Goal: Information Seeking & Learning: Learn about a topic

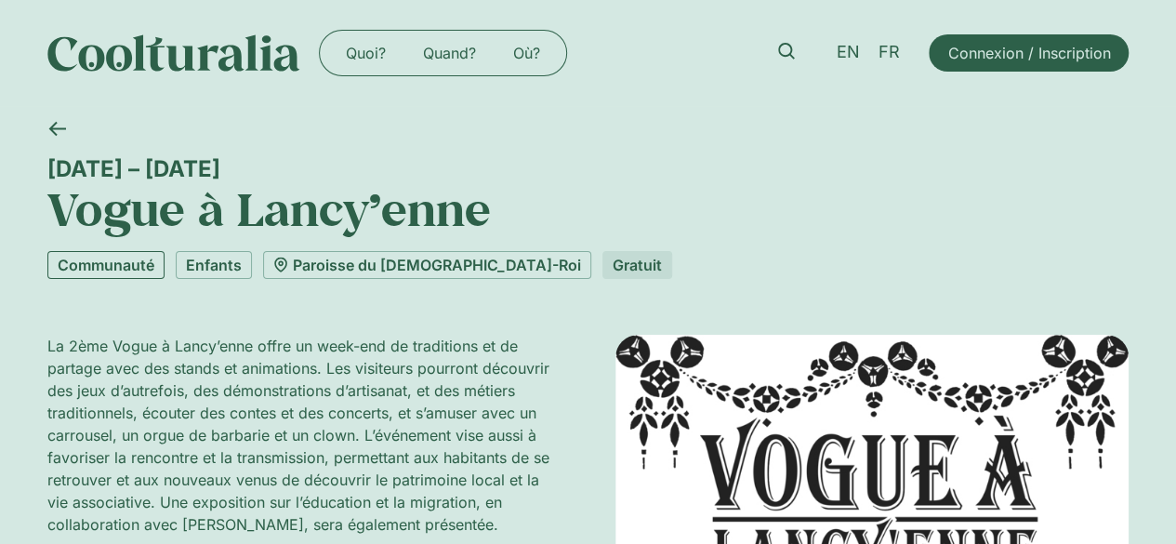
click at [144, 261] on link "Communauté" at bounding box center [105, 265] width 117 height 28
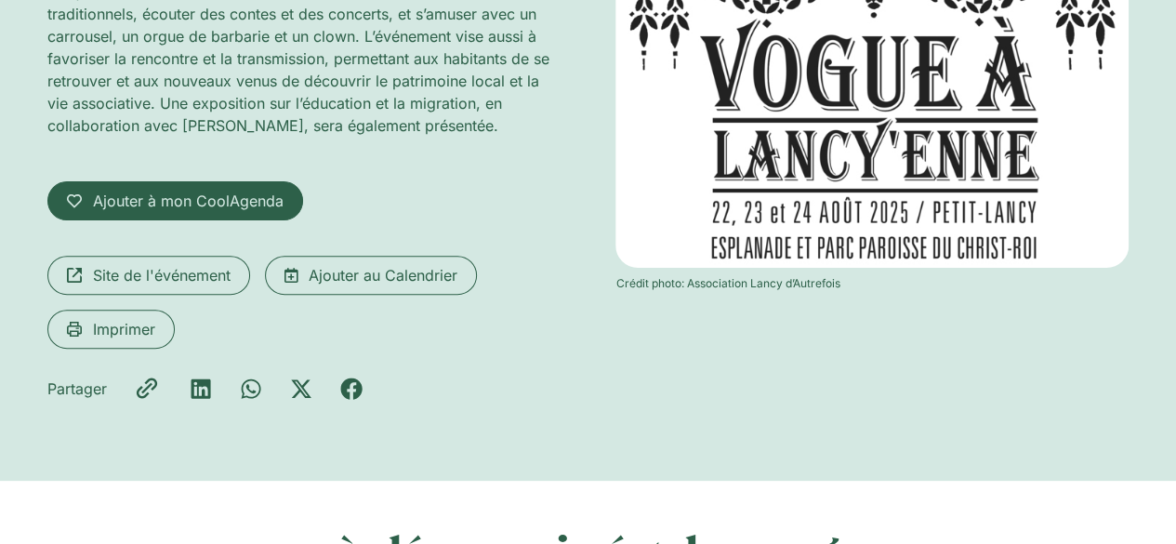
scroll to position [480, 0]
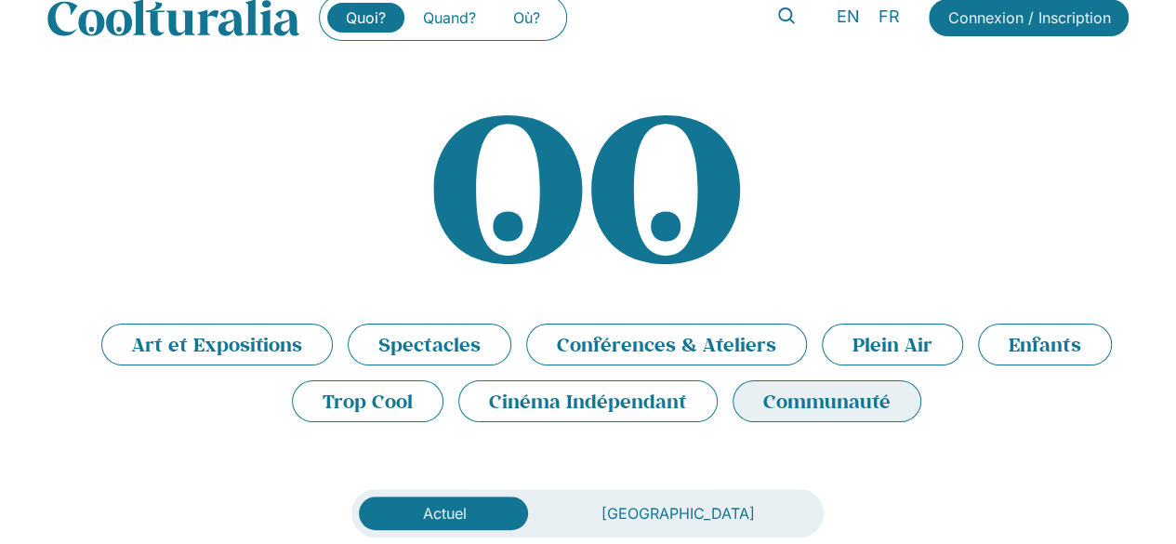
scroll to position [14, 0]
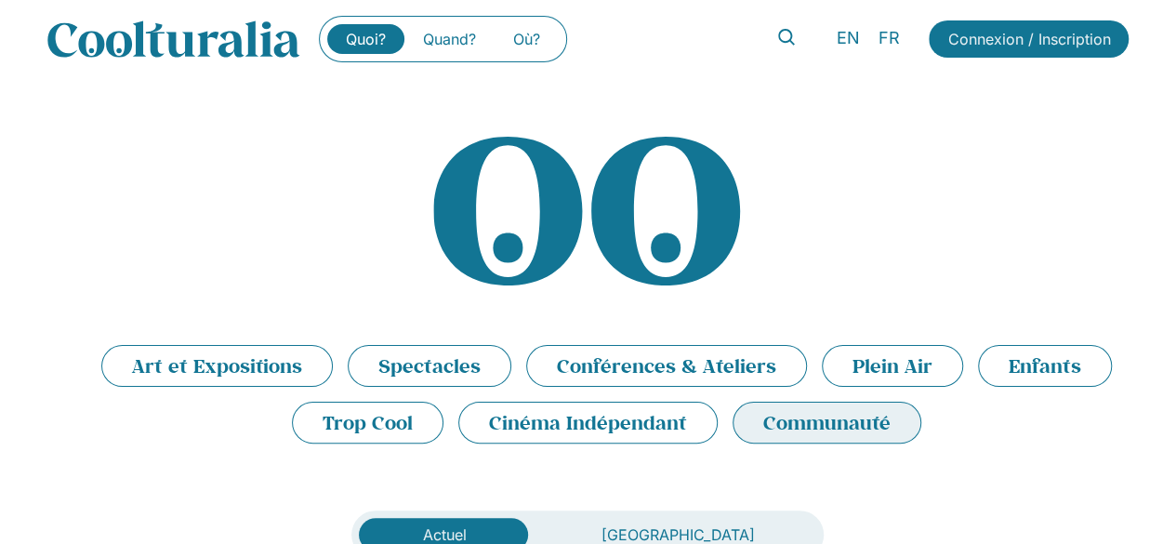
click at [457, 365] on li "Spectacles" at bounding box center [430, 366] width 164 height 42
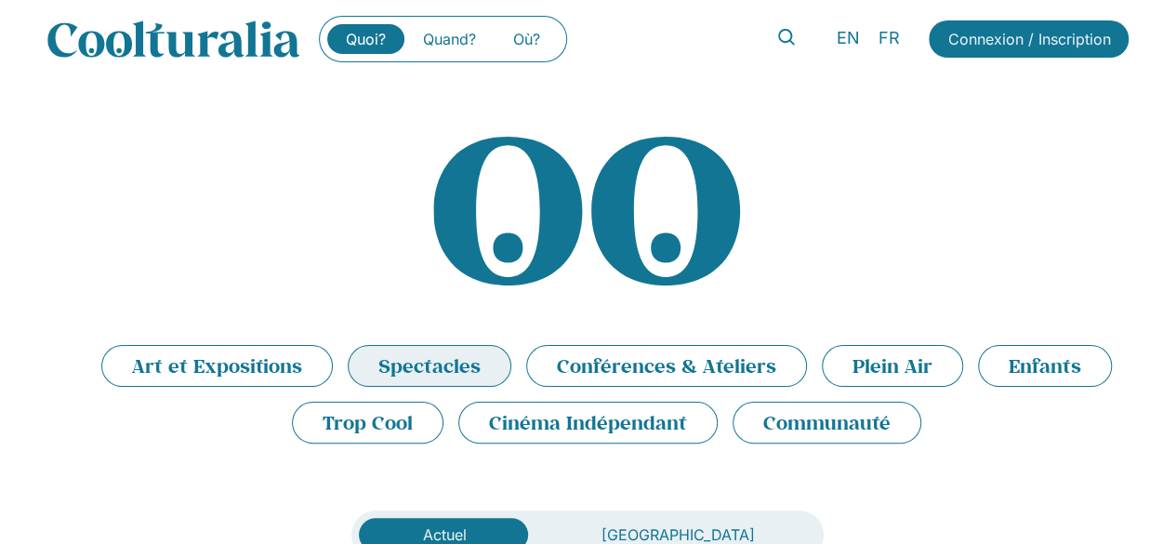
click at [491, 365] on li "Spectacles" at bounding box center [430, 366] width 164 height 42
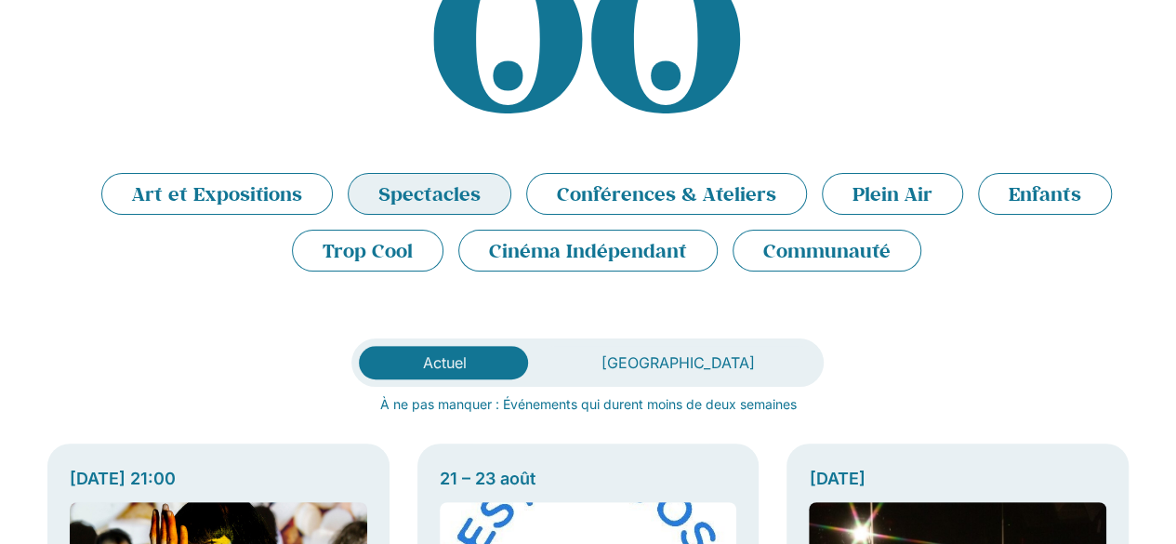
scroll to position [139, 0]
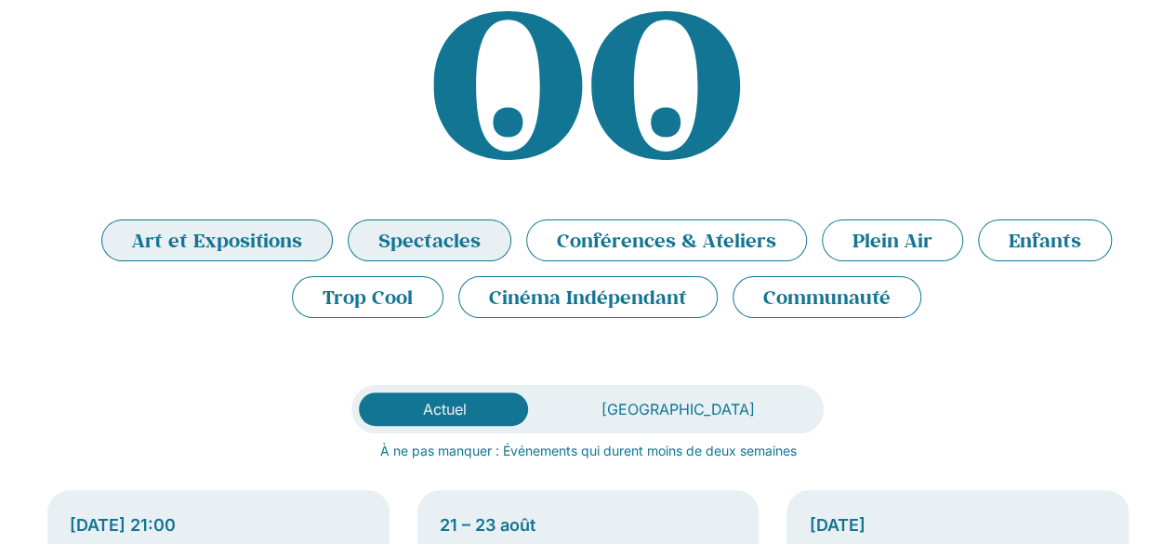
click at [239, 237] on li "Art et Expositions" at bounding box center [217, 240] width 232 height 42
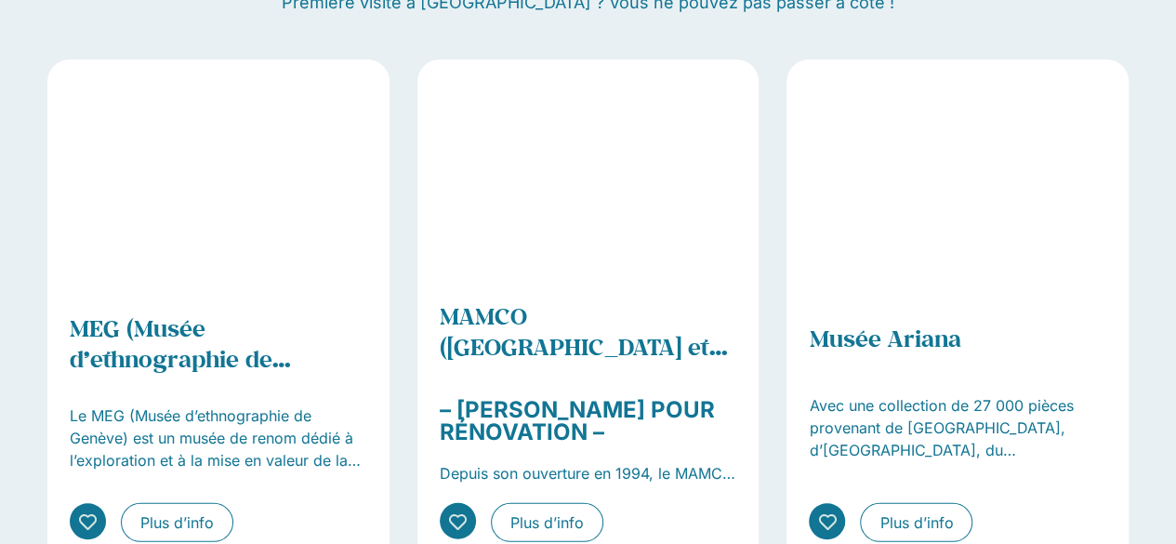
scroll to position [2205, 0]
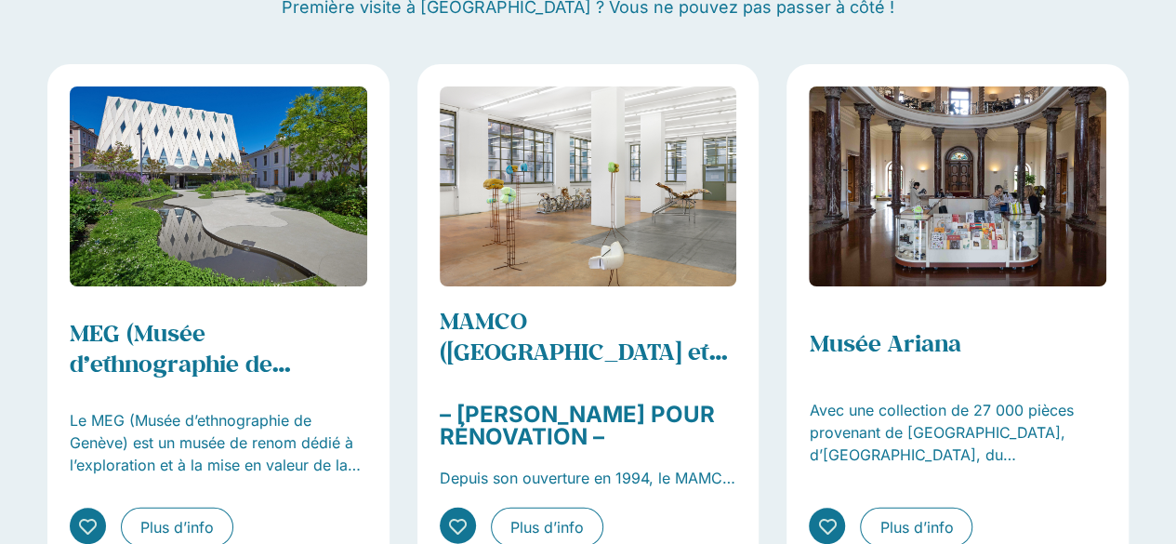
drag, startPoint x: 1189, startPoint y: 393, endPoint x: 1041, endPoint y: 497, distance: 180.8
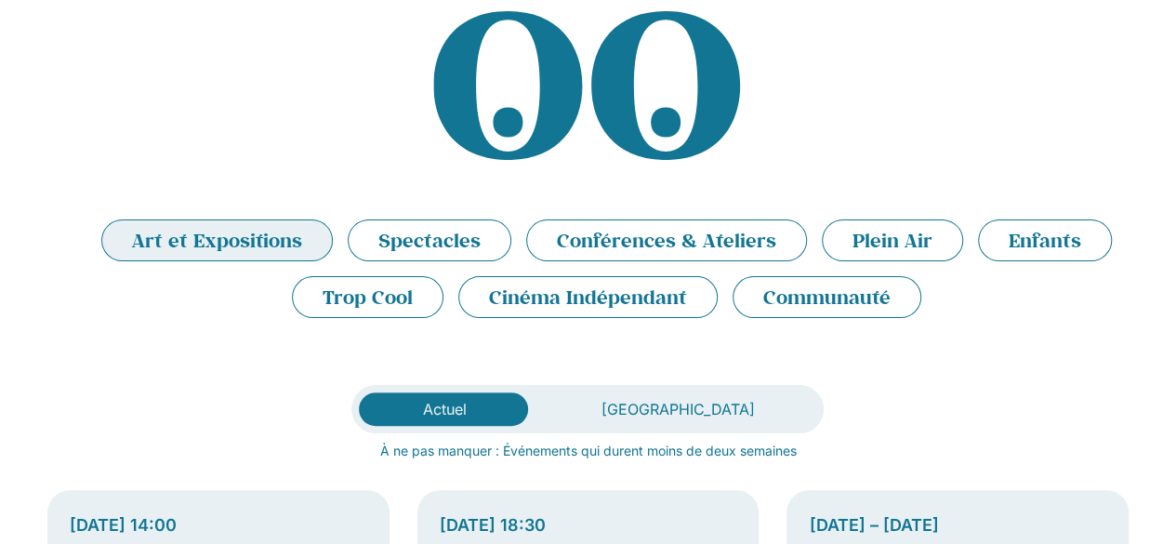
click at [279, 239] on li "Art et Expositions" at bounding box center [217, 240] width 232 height 42
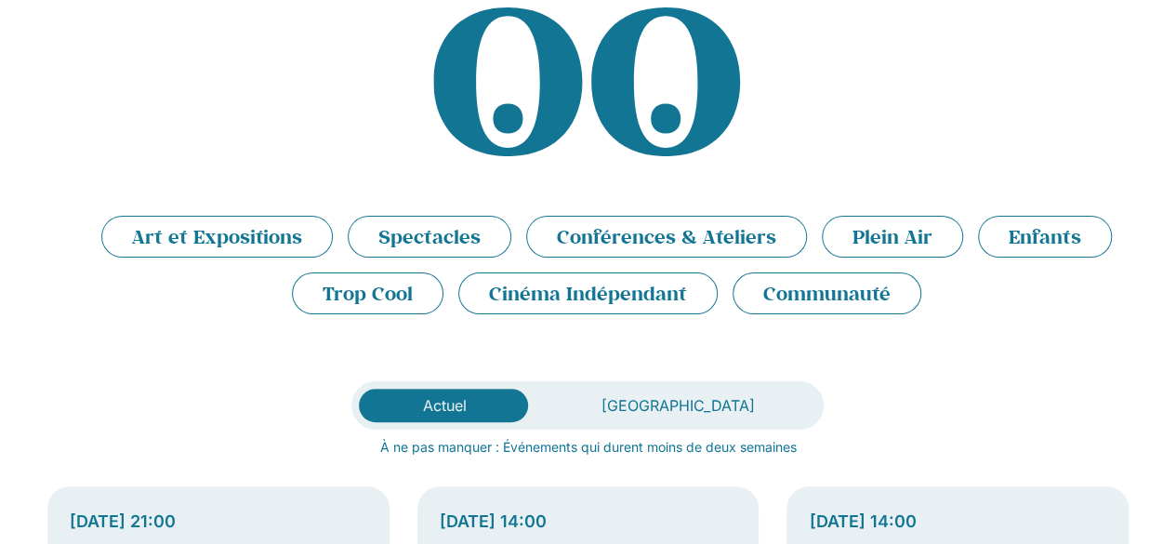
scroll to position [139, 0]
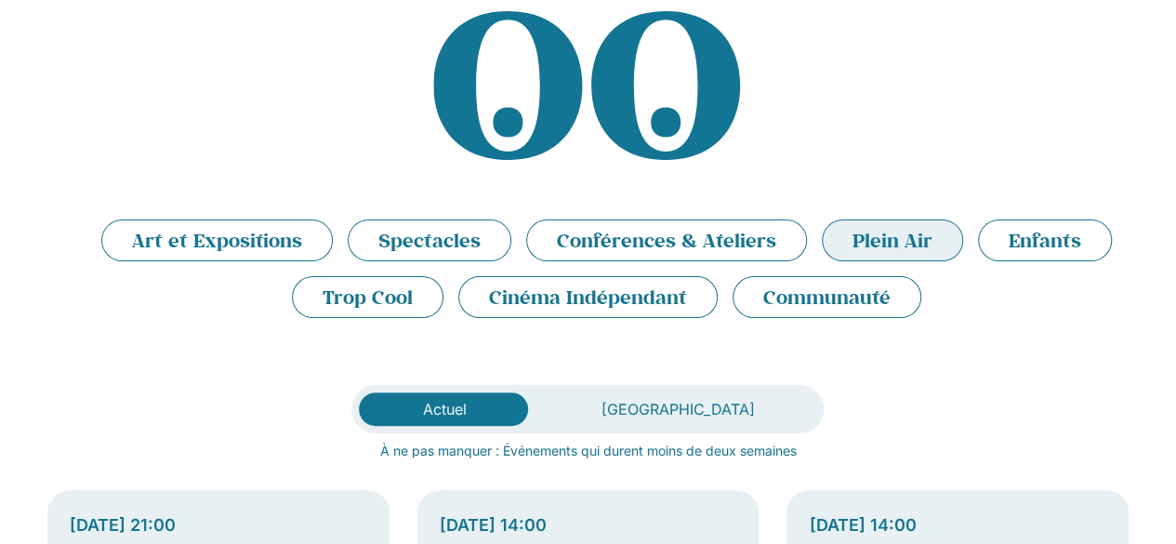
click at [871, 243] on li "Plein Air" at bounding box center [892, 240] width 141 height 42
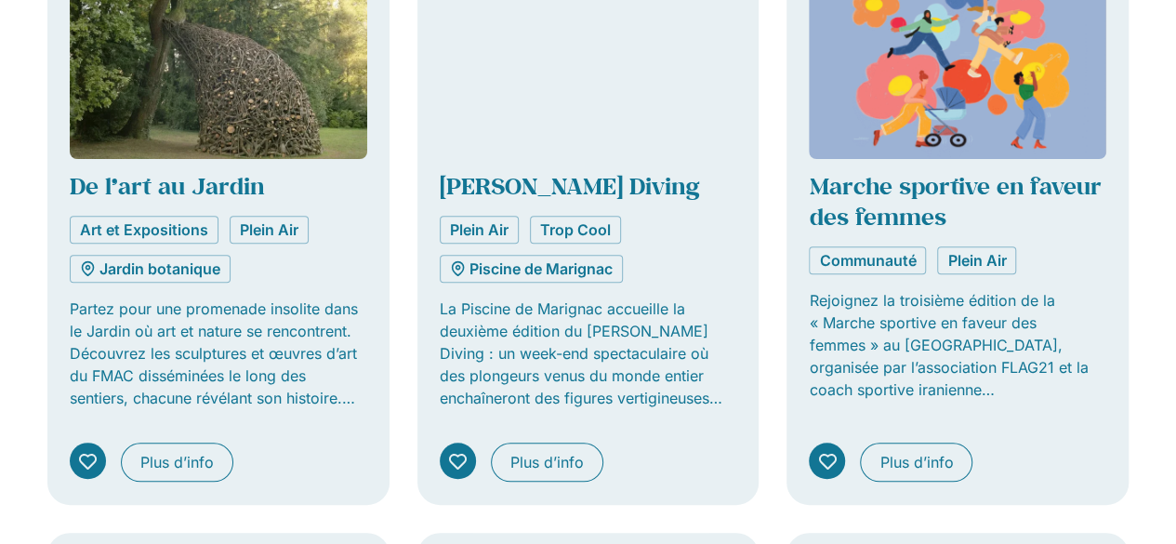
scroll to position [457, 0]
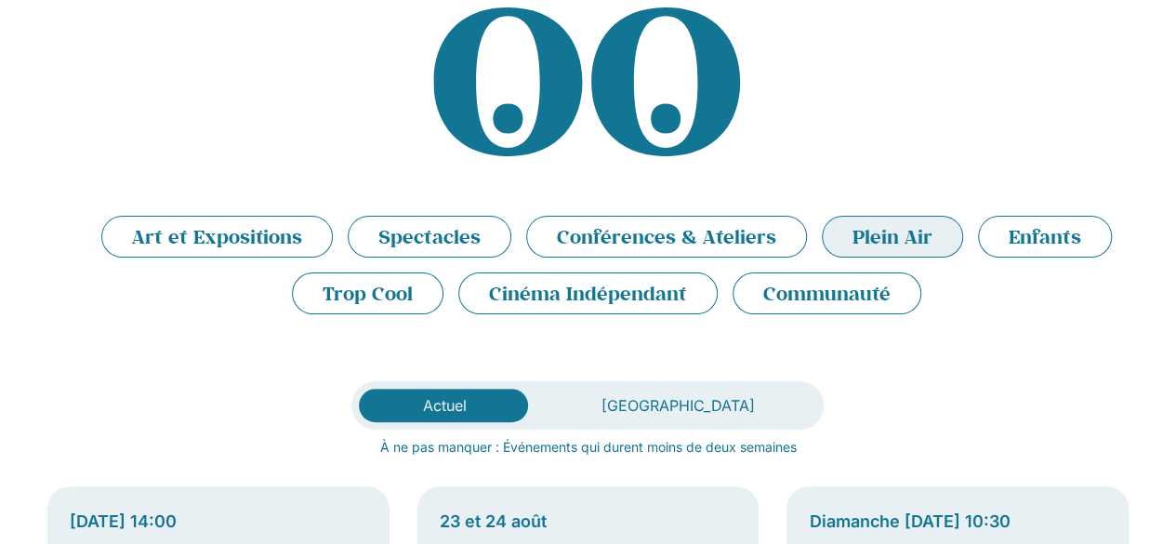
scroll to position [139, 0]
